Goal: Find specific page/section: Find specific page/section

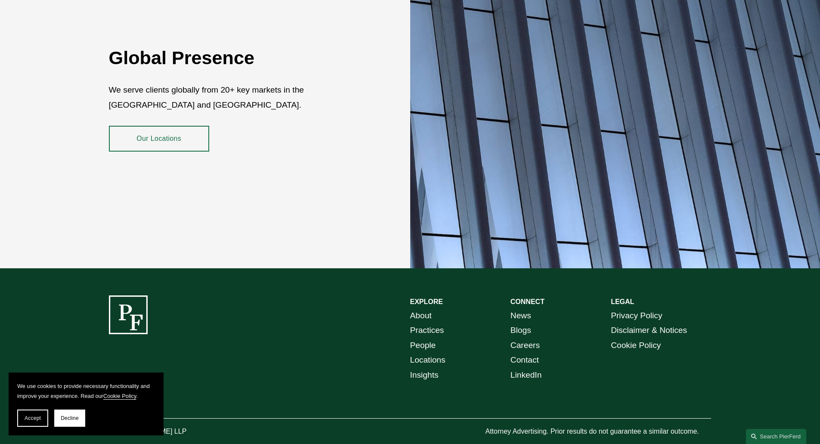
scroll to position [1571, 0]
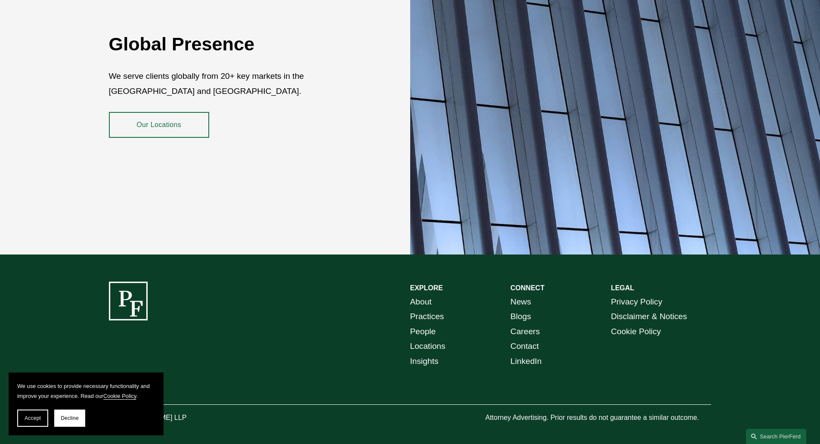
click at [425, 324] on link "People" at bounding box center [423, 331] width 26 height 15
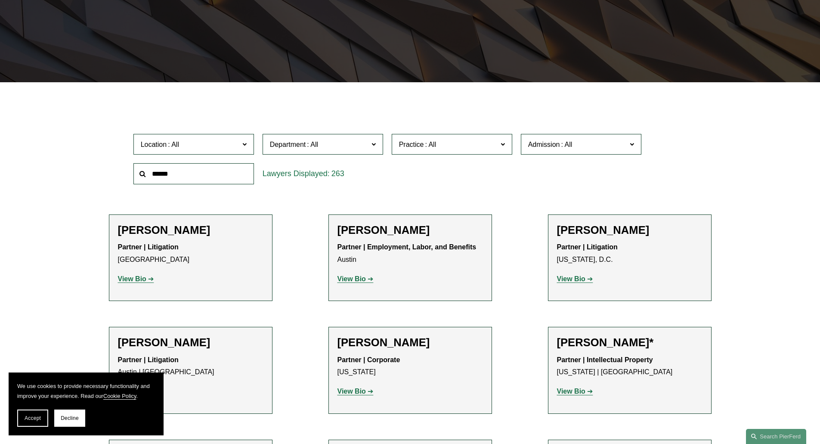
scroll to position [172, 0]
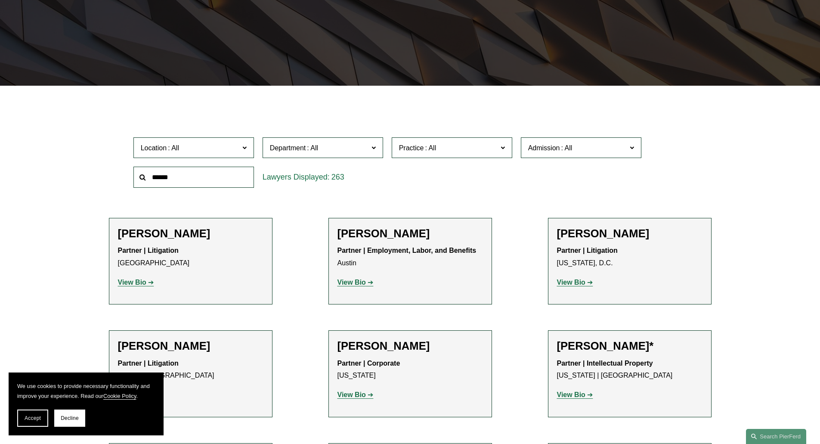
click at [245, 148] on span at bounding box center [244, 147] width 4 height 11
click at [0, 0] on link "[GEOGRAPHIC_DATA]" at bounding box center [0, 0] width 0 height 0
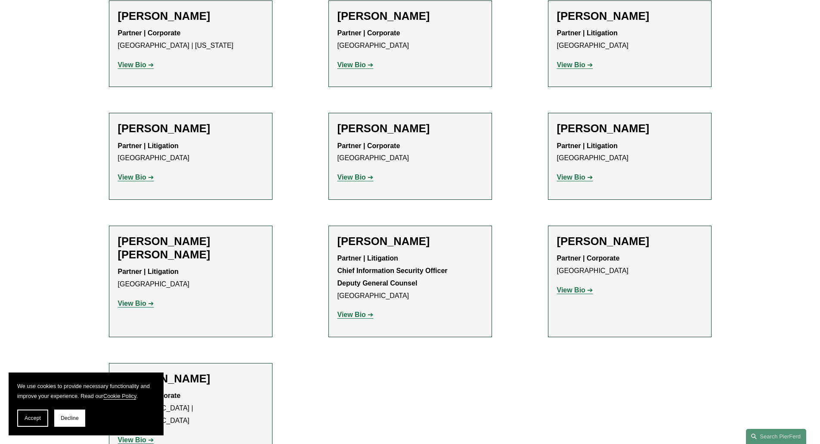
scroll to position [387, 0]
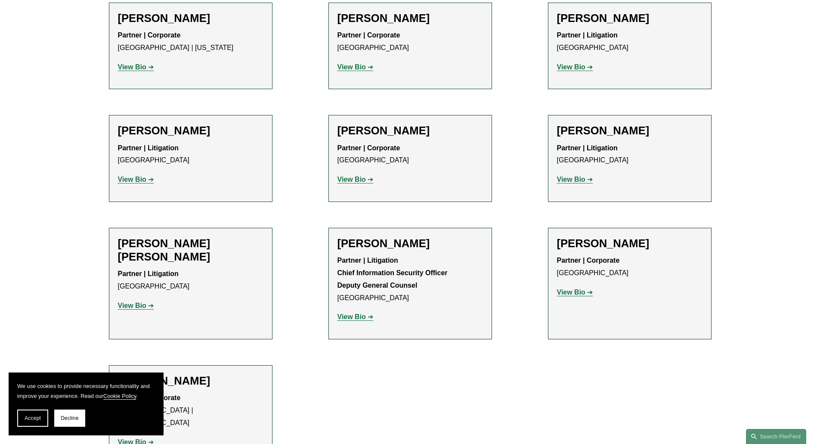
click at [134, 302] on strong "View Bio" at bounding box center [132, 305] width 28 height 7
